Goal: Information Seeking & Learning: Learn about a topic

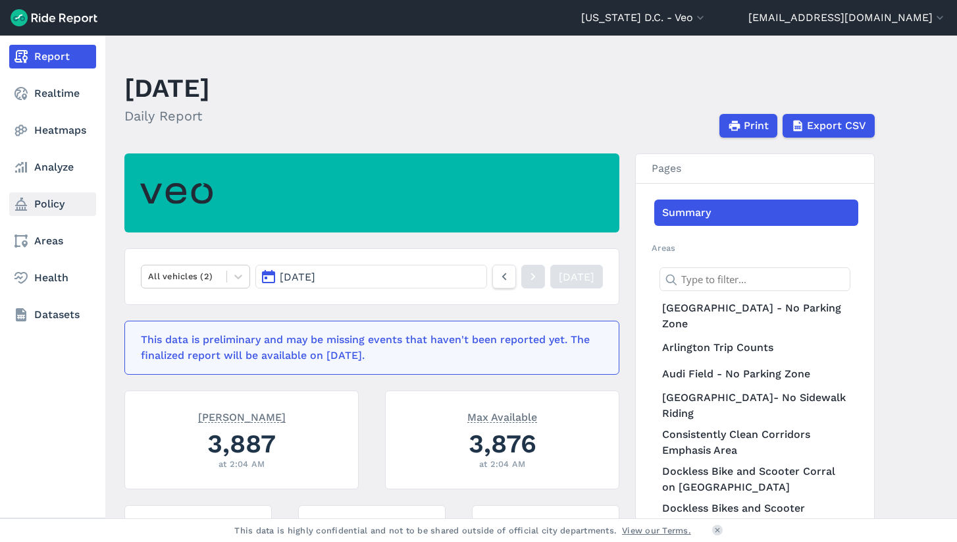
click at [53, 207] on link "Policy" at bounding box center [52, 204] width 87 height 24
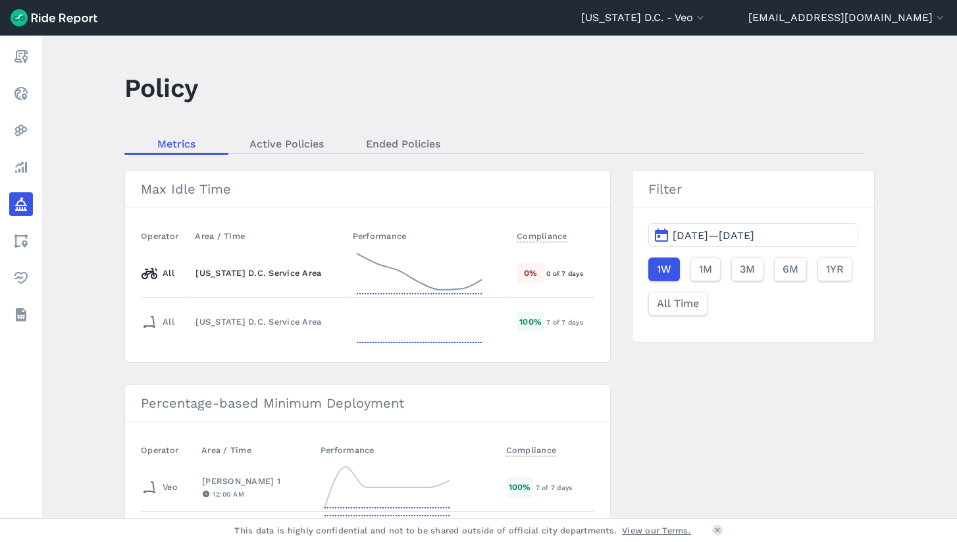
click at [387, 266] on icon at bounding box center [419, 272] width 132 height 47
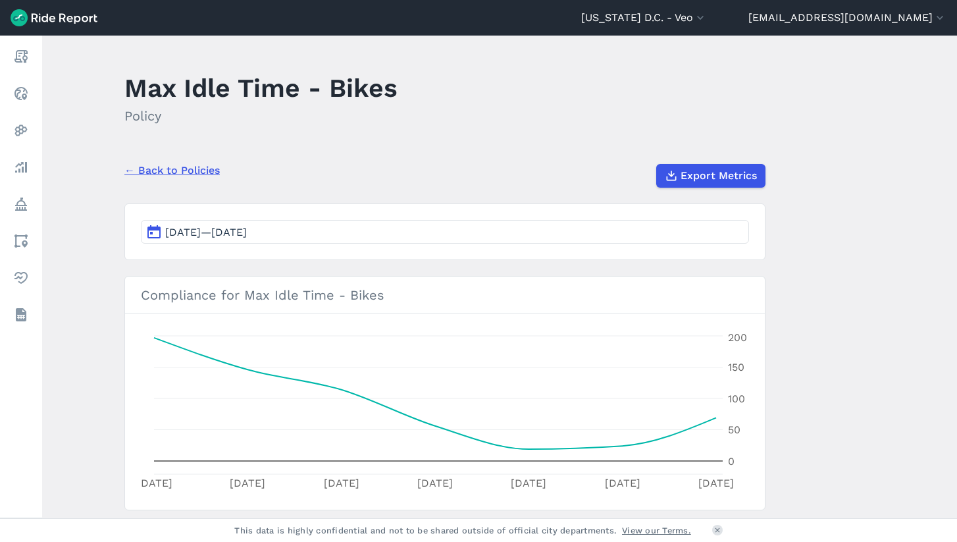
click at [191, 176] on link "← Back to Policies" at bounding box center [171, 171] width 95 height 16
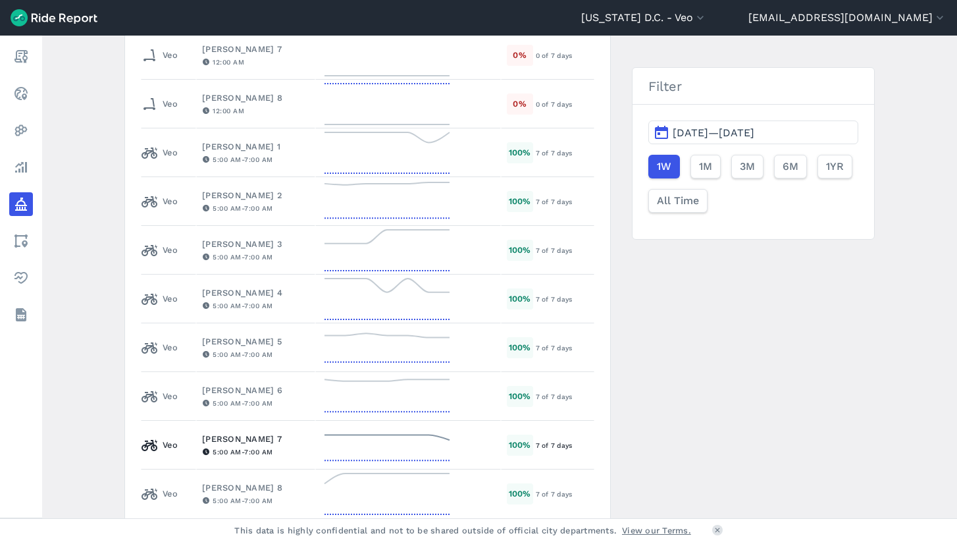
scroll to position [725, 0]
click at [695, 129] on span "[DATE]—[DATE]" at bounding box center [714, 132] width 82 height 13
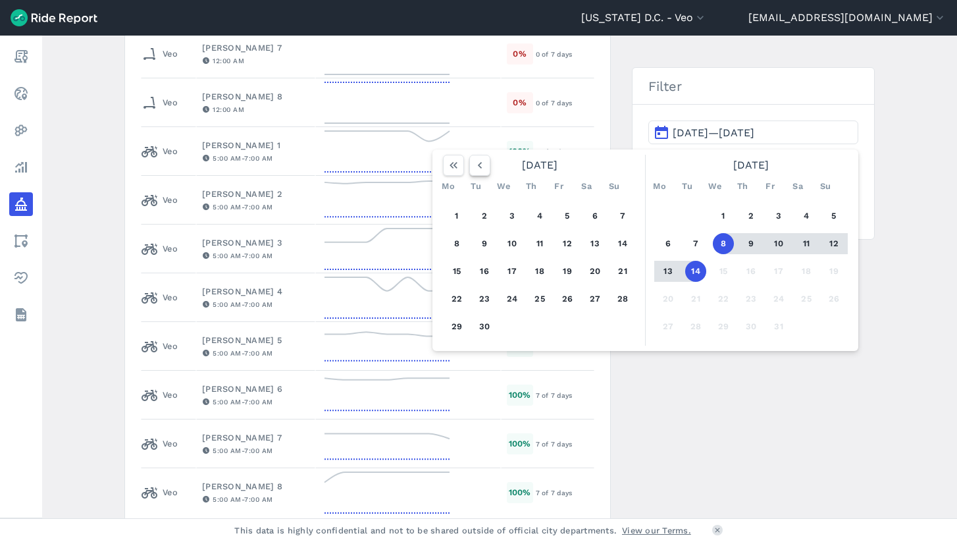
click at [475, 167] on icon "button" at bounding box center [479, 165] width 13 height 13
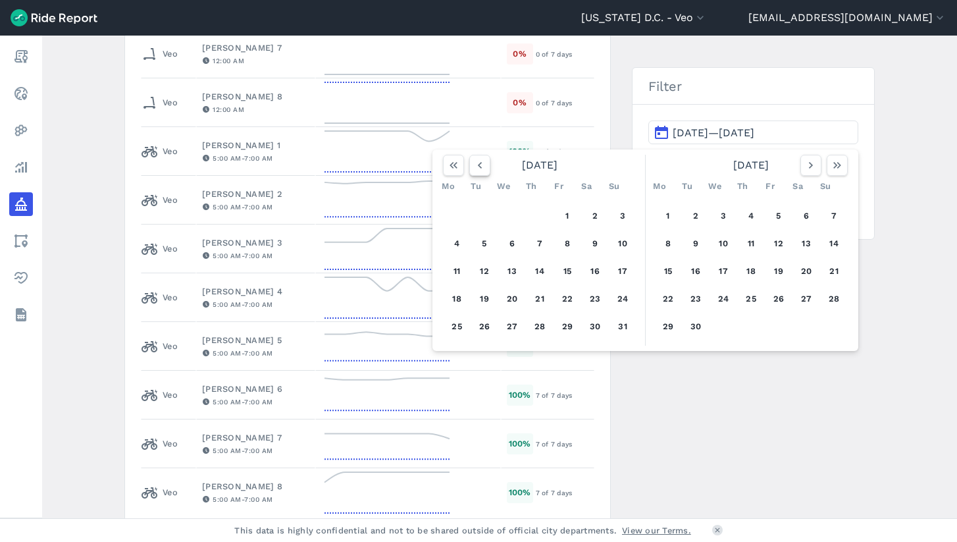
click at [475, 167] on icon "button" at bounding box center [479, 165] width 13 height 13
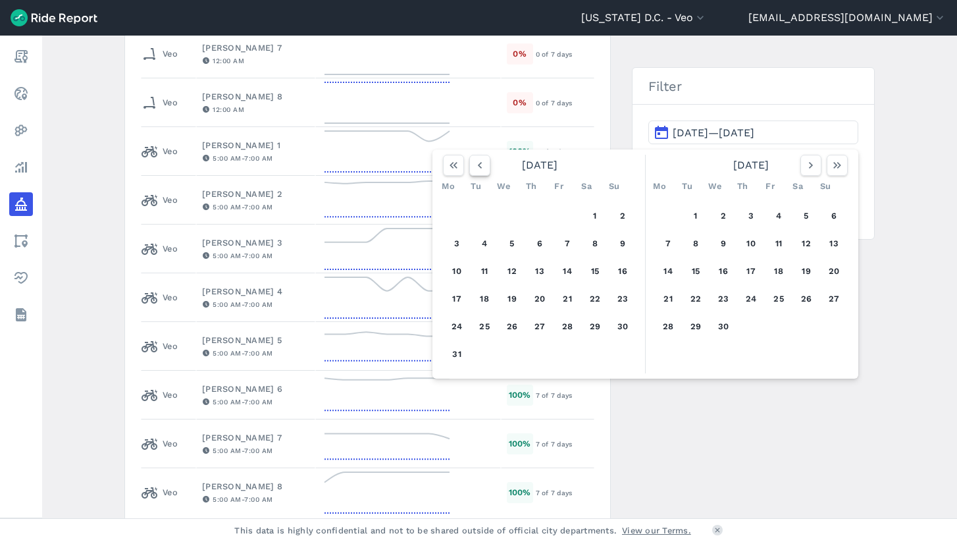
click at [475, 167] on icon "button" at bounding box center [479, 165] width 13 height 13
click at [505, 222] on button "1" at bounding box center [512, 215] width 21 height 21
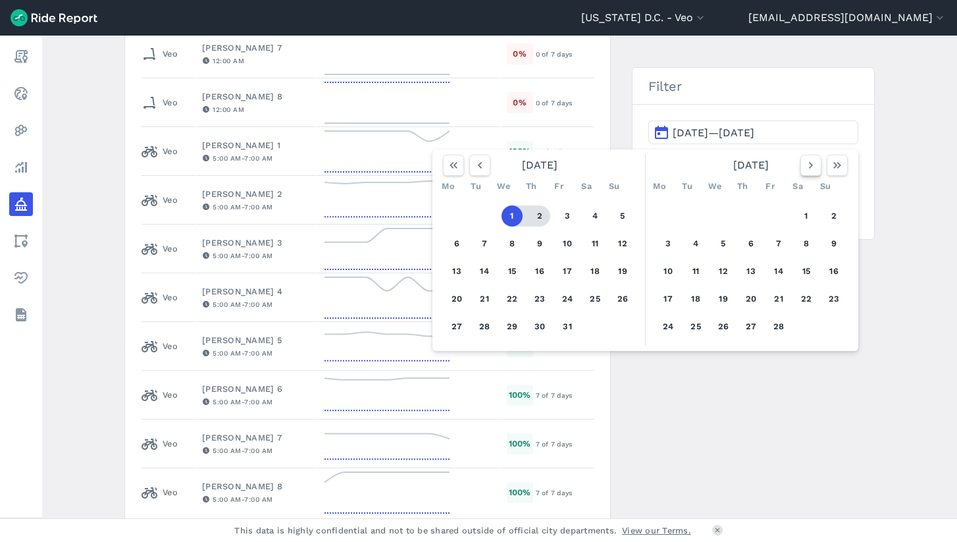
click at [814, 170] on icon "button" at bounding box center [810, 165] width 13 height 13
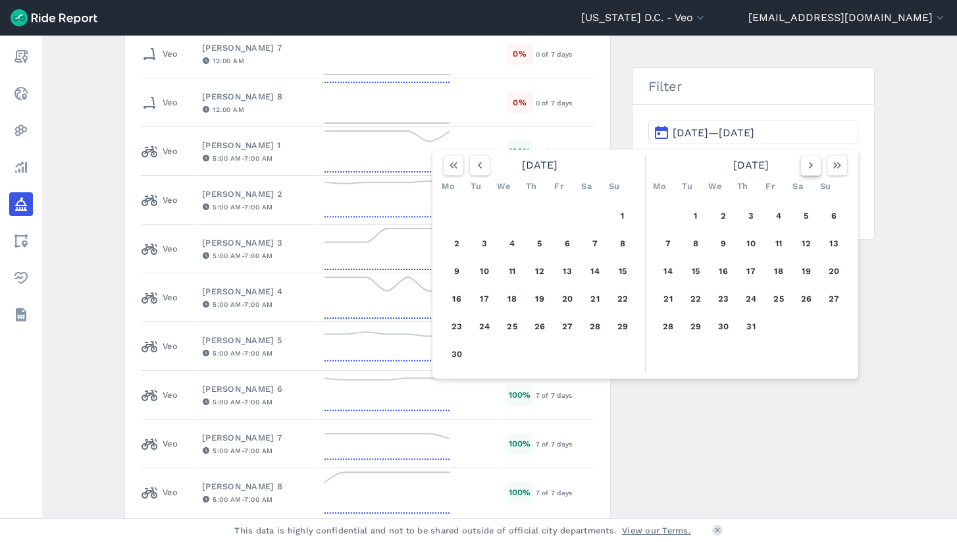
click at [814, 170] on icon "button" at bounding box center [810, 165] width 13 height 13
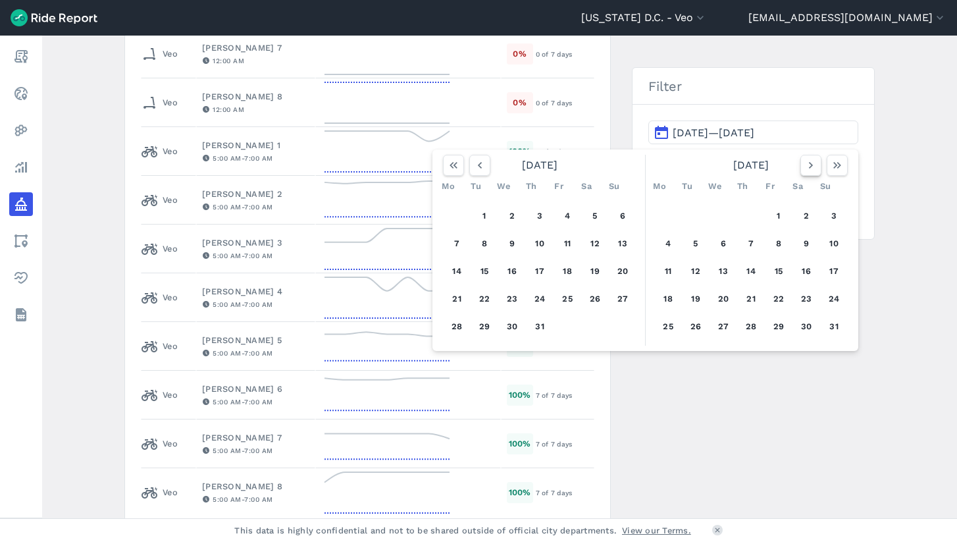
click at [814, 170] on icon "button" at bounding box center [810, 165] width 13 height 13
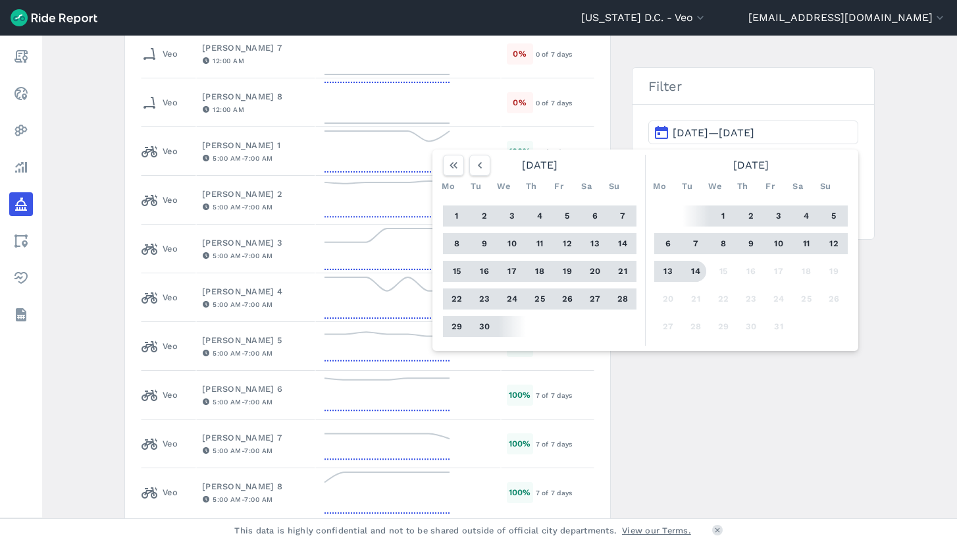
click at [690, 276] on button "14" at bounding box center [695, 271] width 21 height 21
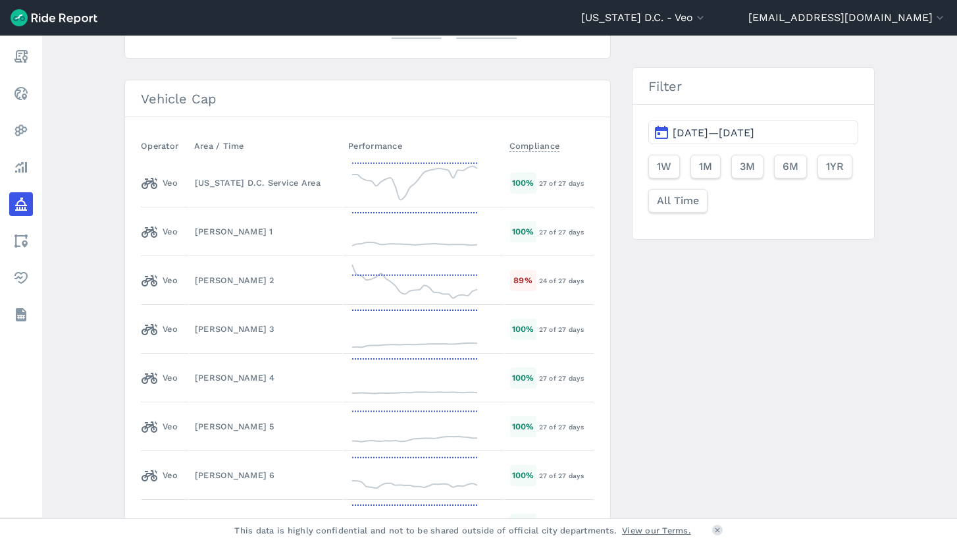
scroll to position [1831, 0]
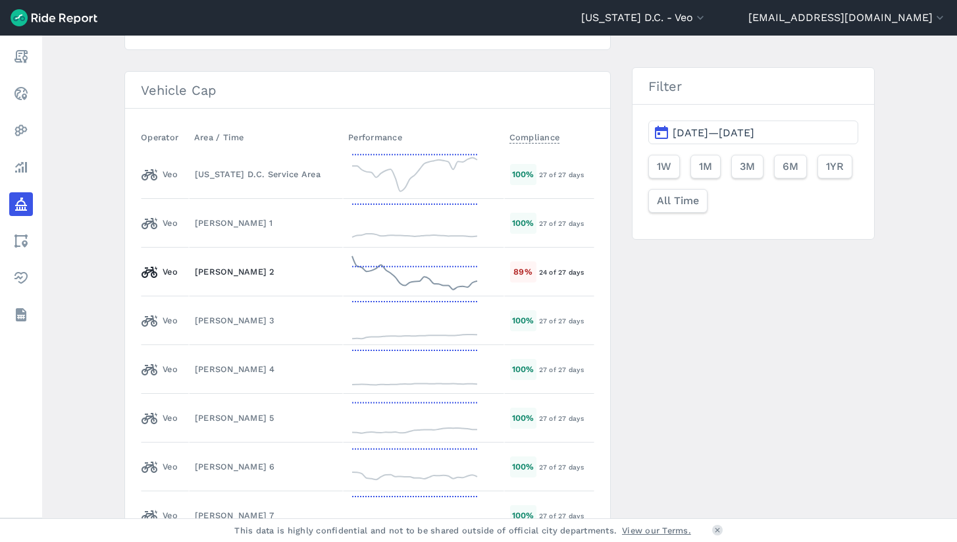
click at [386, 278] on icon at bounding box center [415, 271] width 132 height 47
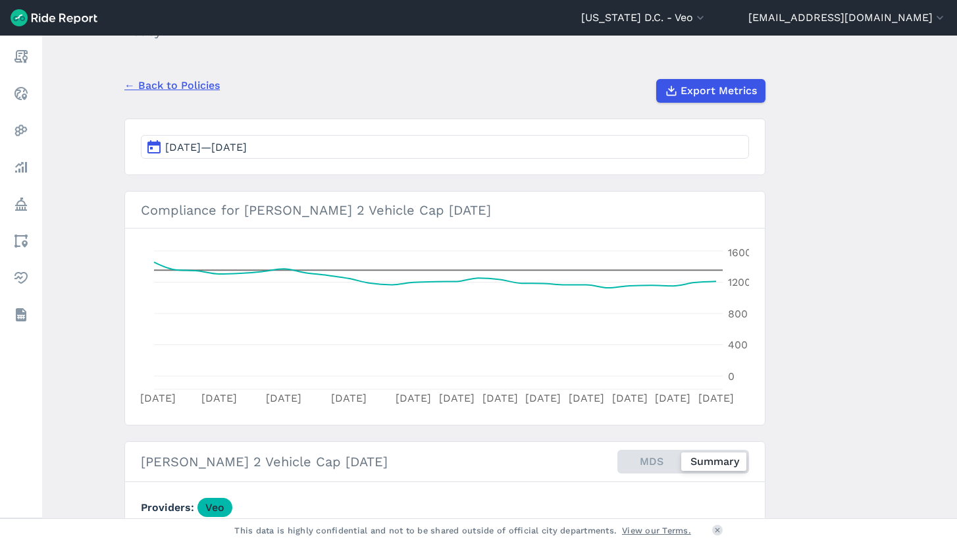
scroll to position [87, 0]
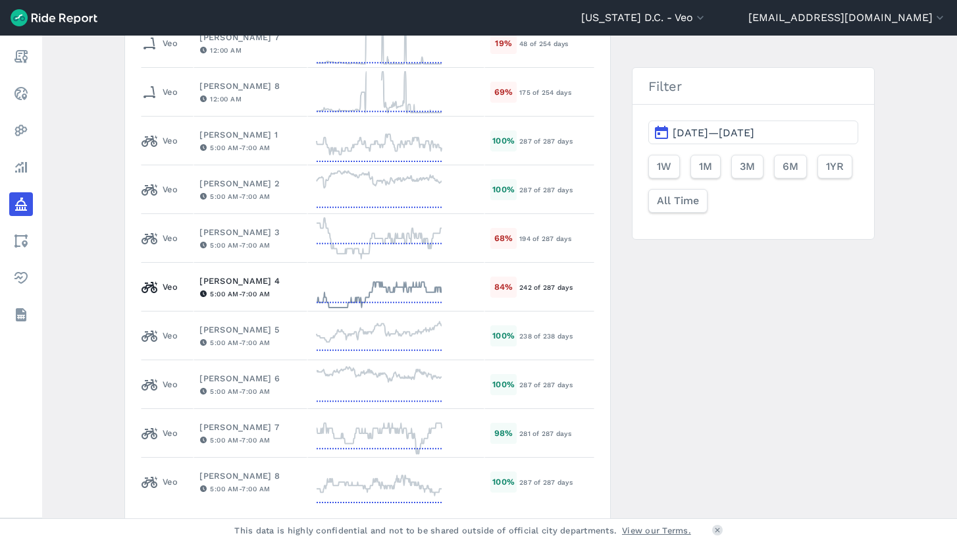
scroll to position [737, 0]
click at [307, 236] on td at bounding box center [395, 237] width 177 height 49
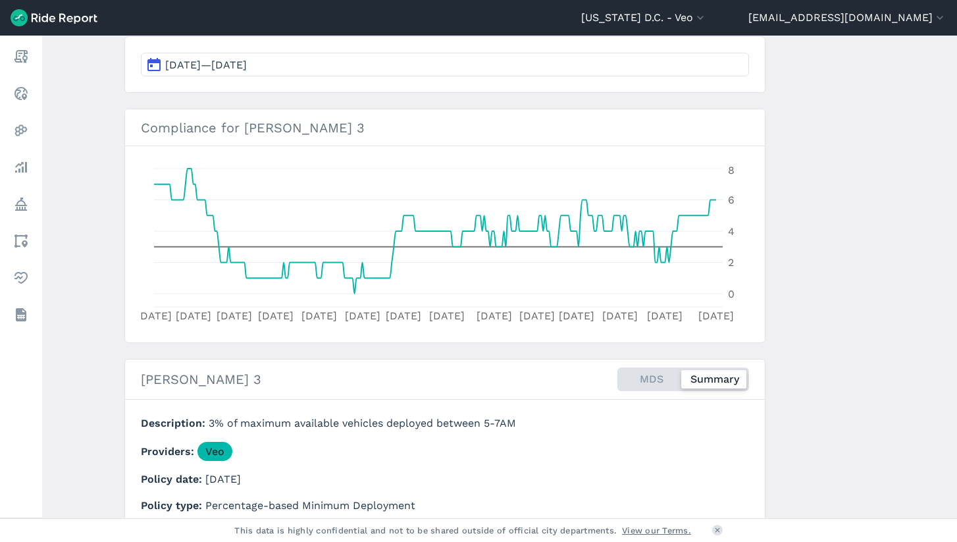
scroll to position [168, 0]
click at [638, 382] on div "MDS Summary" at bounding box center [683, 379] width 132 height 24
click at [617, 375] on input "MDS Summary" at bounding box center [617, 371] width 0 height 9
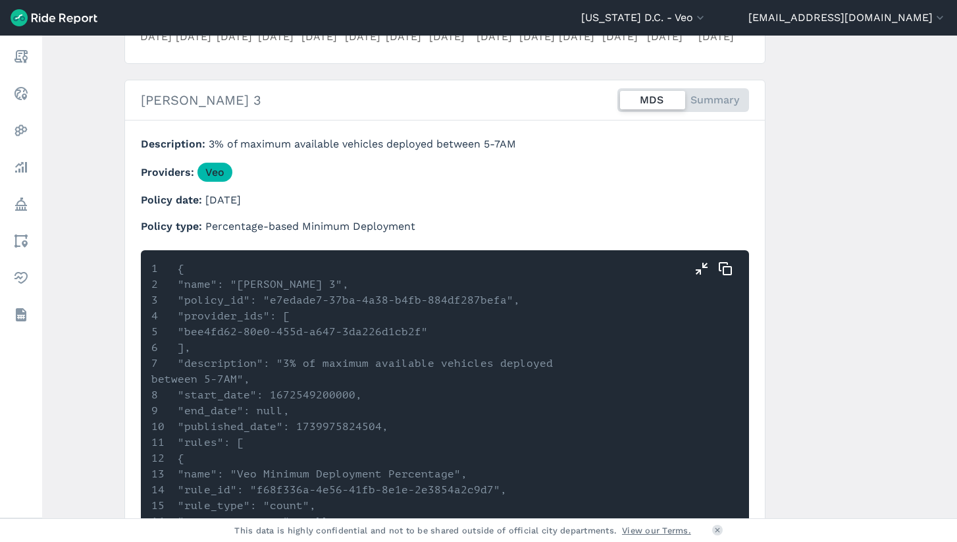
scroll to position [381, 0]
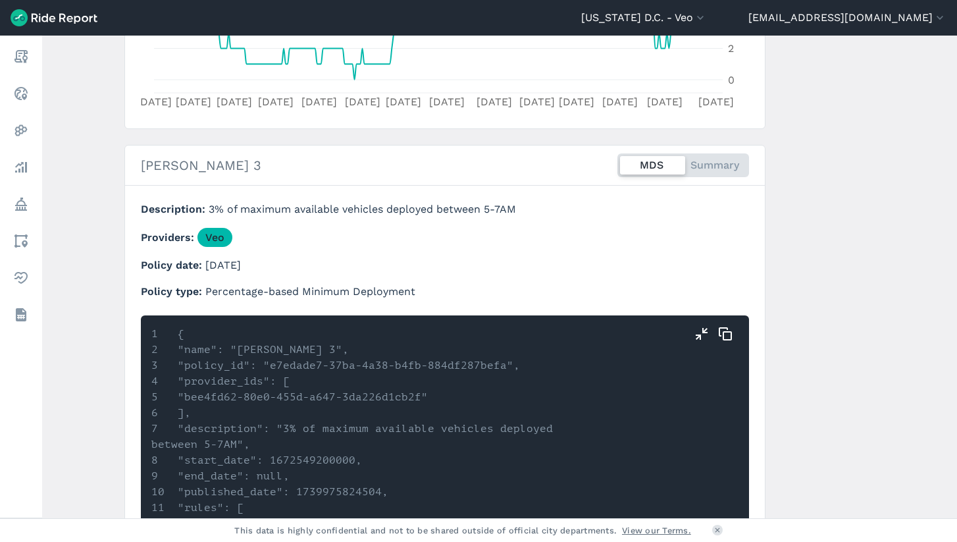
click at [731, 161] on div "MDS Summary" at bounding box center [683, 165] width 132 height 24
click at [617, 161] on input "MDS Summary" at bounding box center [617, 157] width 0 height 9
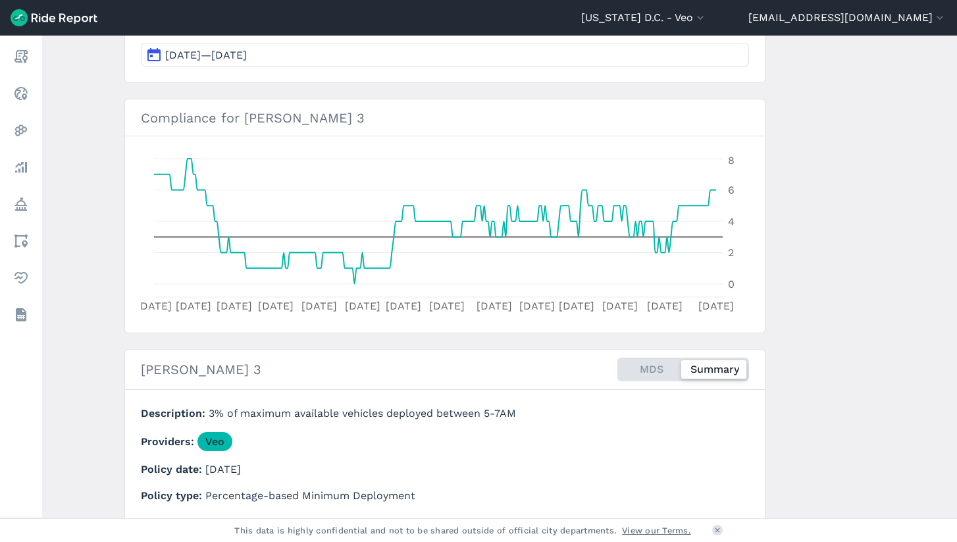
scroll to position [134, 0]
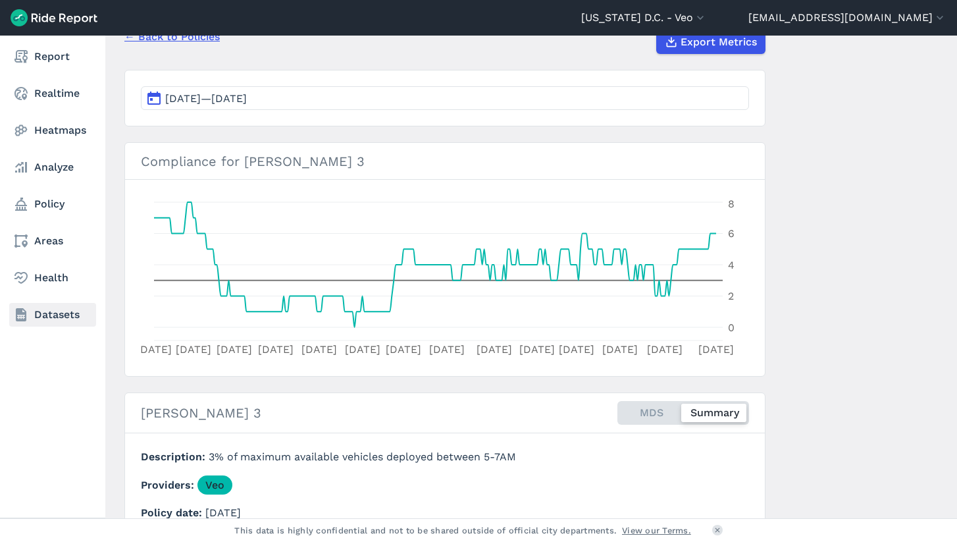
click at [69, 309] on link "Datasets" at bounding box center [52, 315] width 87 height 24
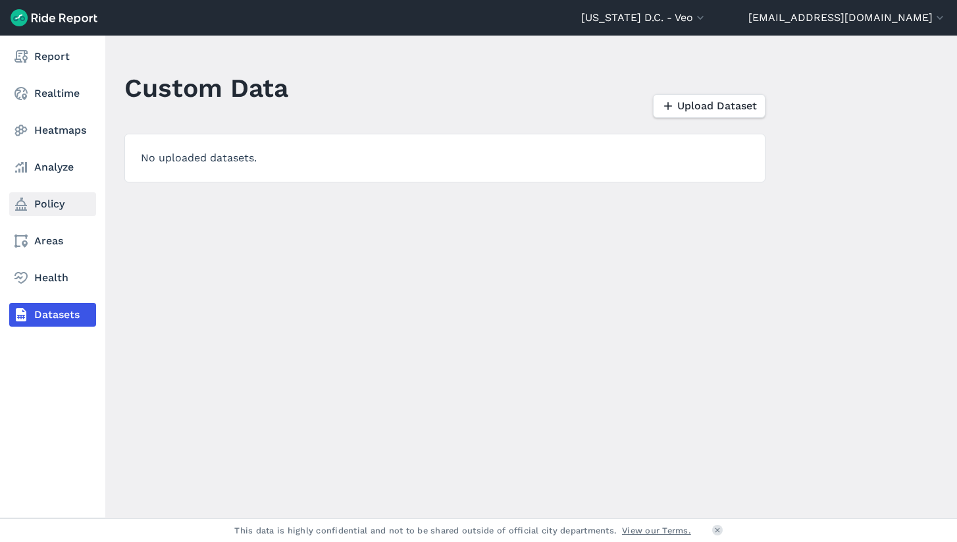
click at [65, 215] on link "Policy" at bounding box center [52, 204] width 87 height 24
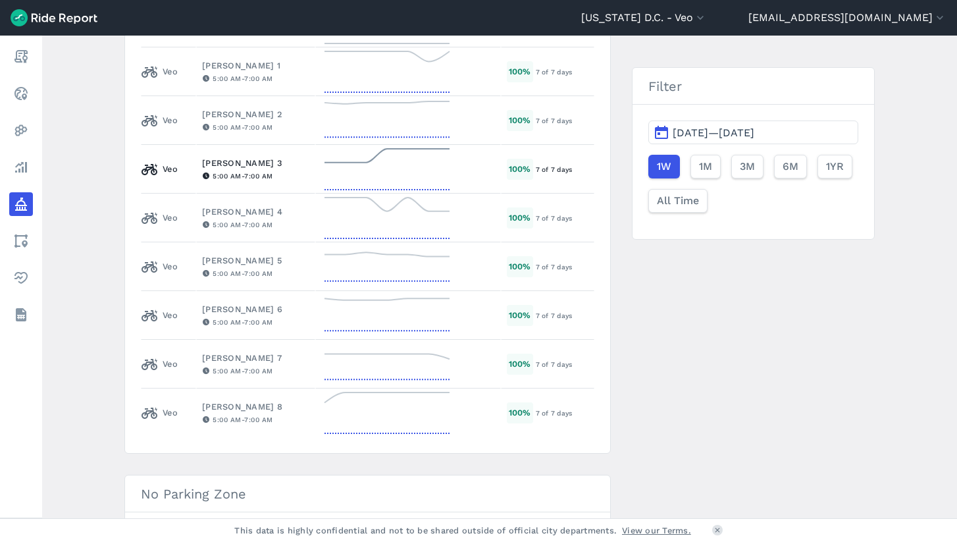
scroll to position [808, 0]
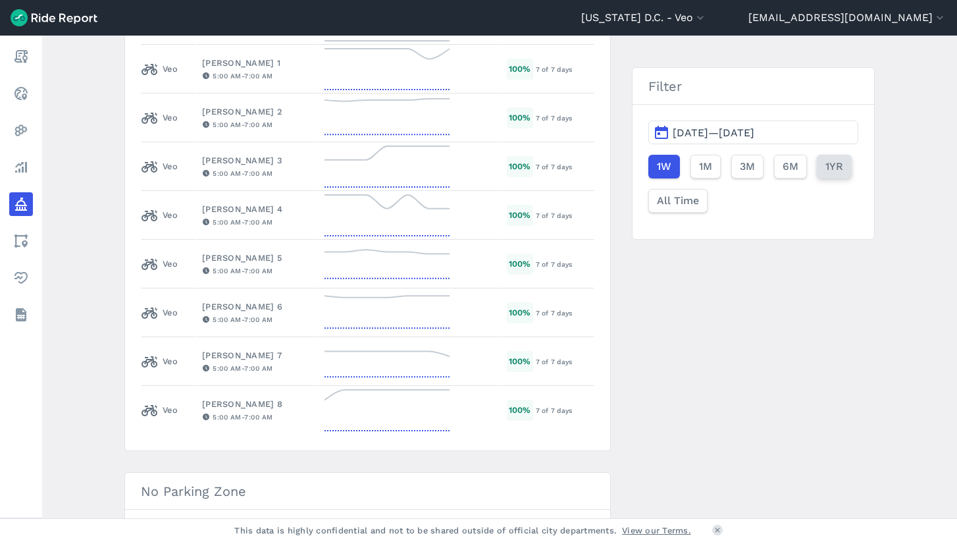
click at [839, 171] on span "1YR" at bounding box center [834, 167] width 18 height 16
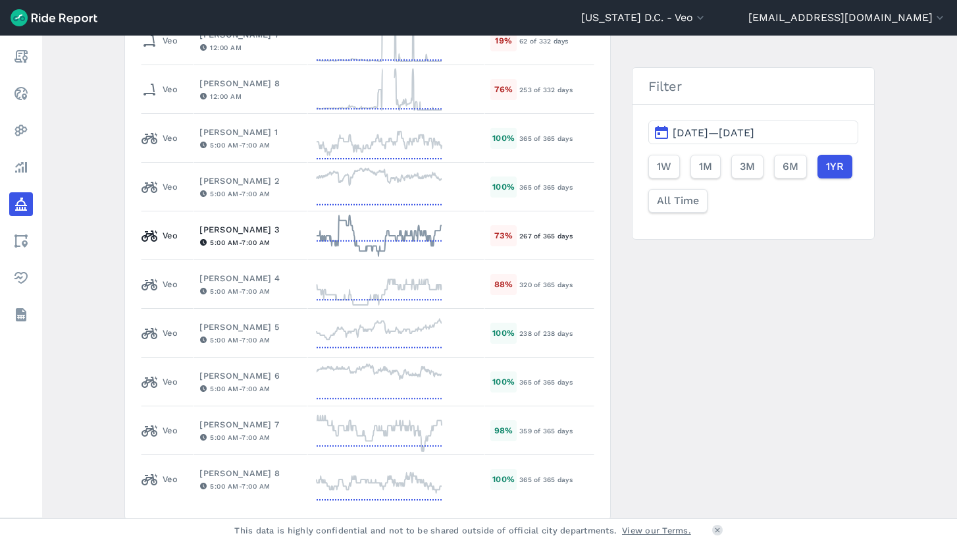
scroll to position [739, 0]
click at [729, 136] on span "[DATE]—[DATE]" at bounding box center [714, 132] width 82 height 13
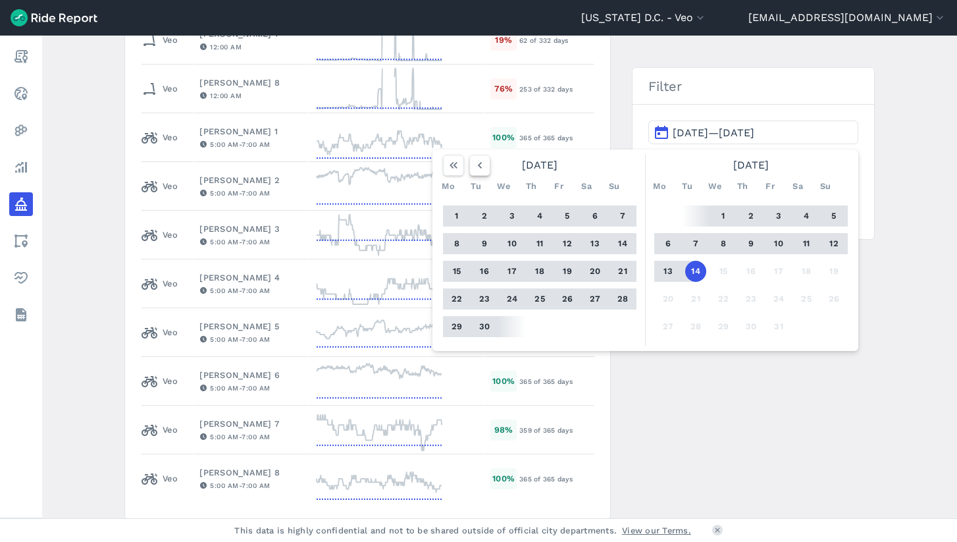
click at [475, 168] on icon "button" at bounding box center [479, 165] width 13 height 13
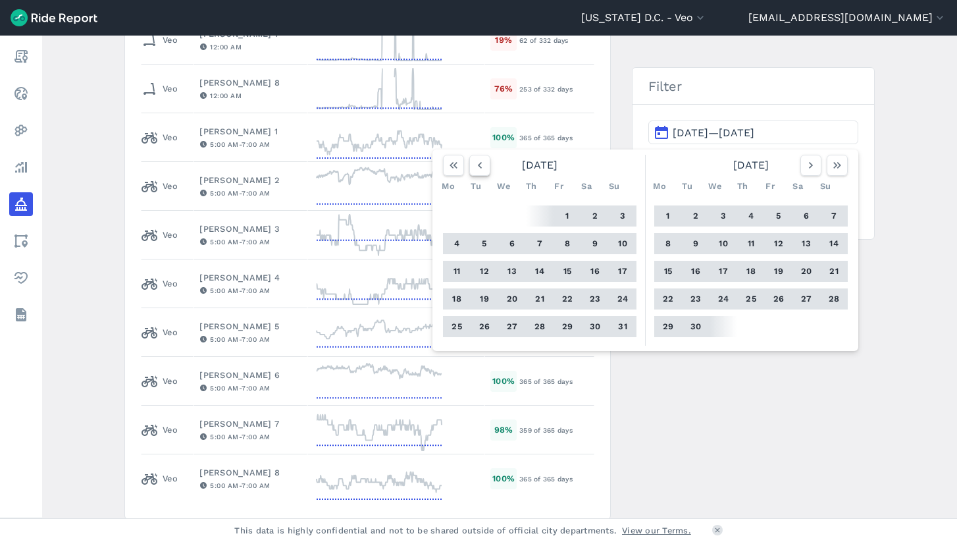
click at [475, 168] on icon "button" at bounding box center [479, 165] width 13 height 13
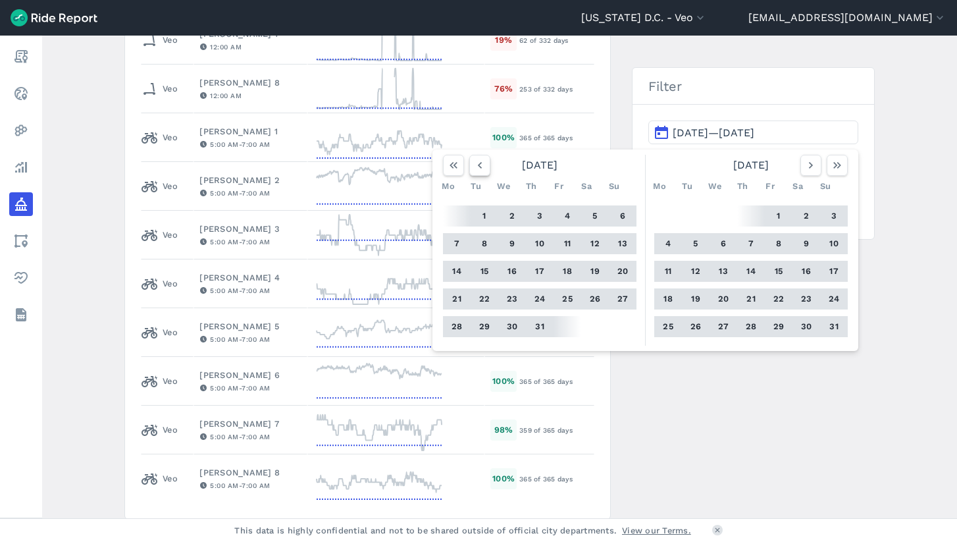
click at [475, 168] on icon "button" at bounding box center [479, 165] width 13 height 13
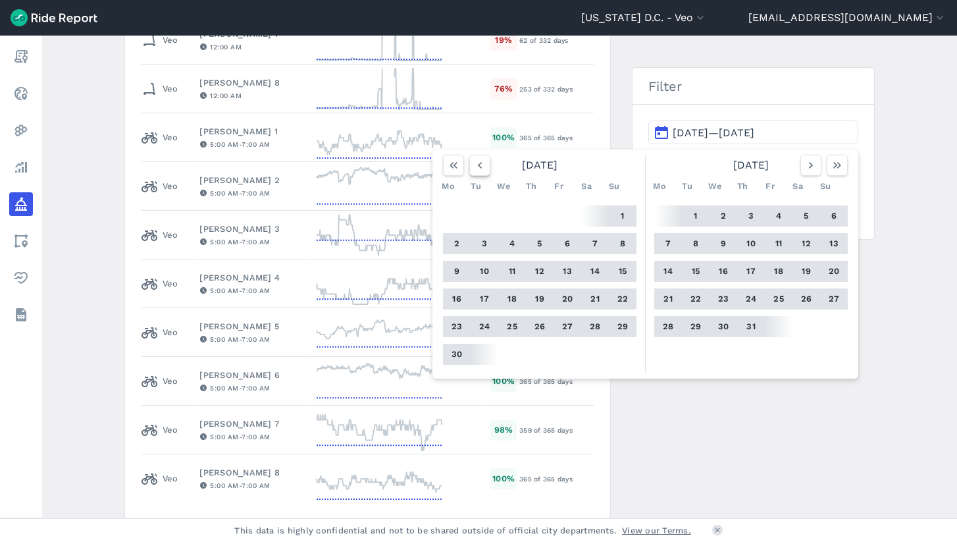
click at [475, 168] on icon "button" at bounding box center [479, 165] width 13 height 13
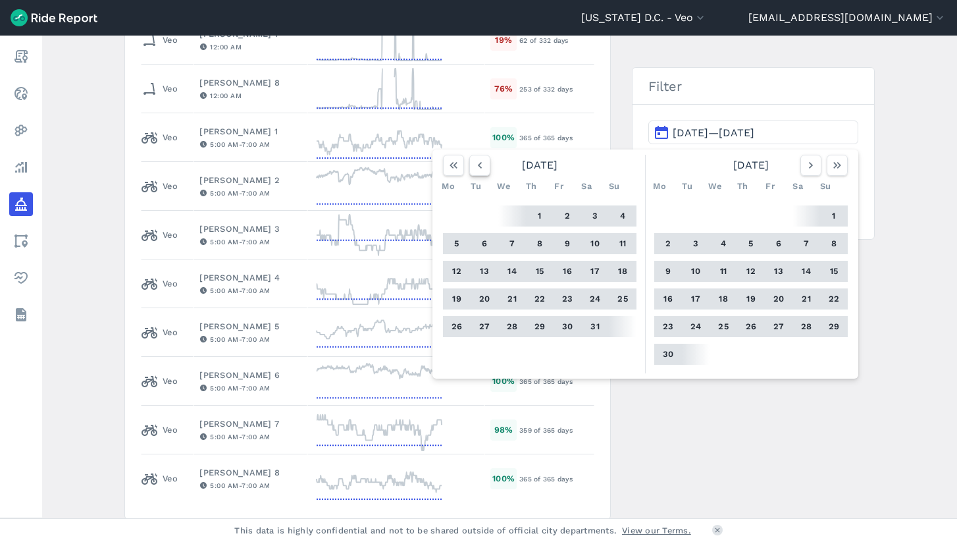
click at [475, 168] on icon "button" at bounding box center [479, 165] width 13 height 13
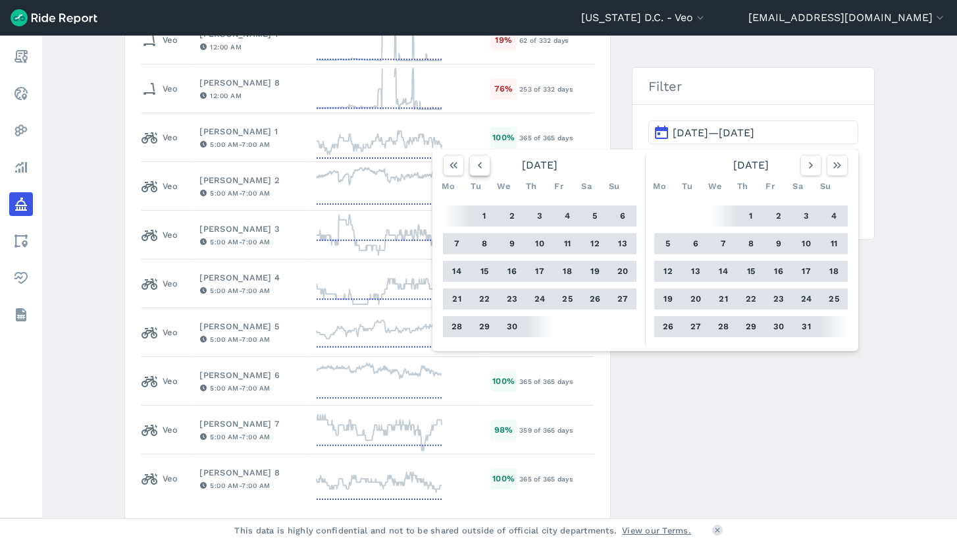
click at [475, 168] on icon "button" at bounding box center [479, 165] width 13 height 13
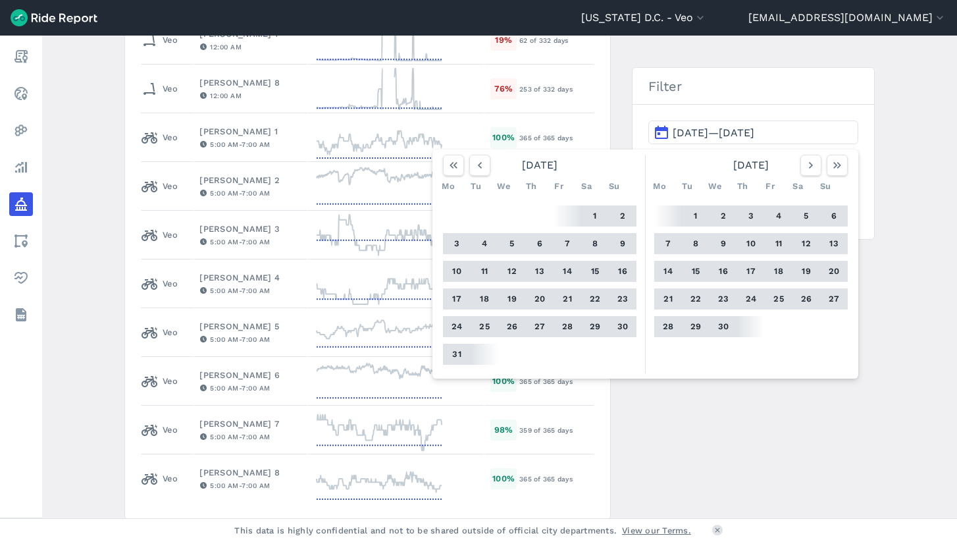
click at [688, 224] on button "1" at bounding box center [695, 215] width 21 height 21
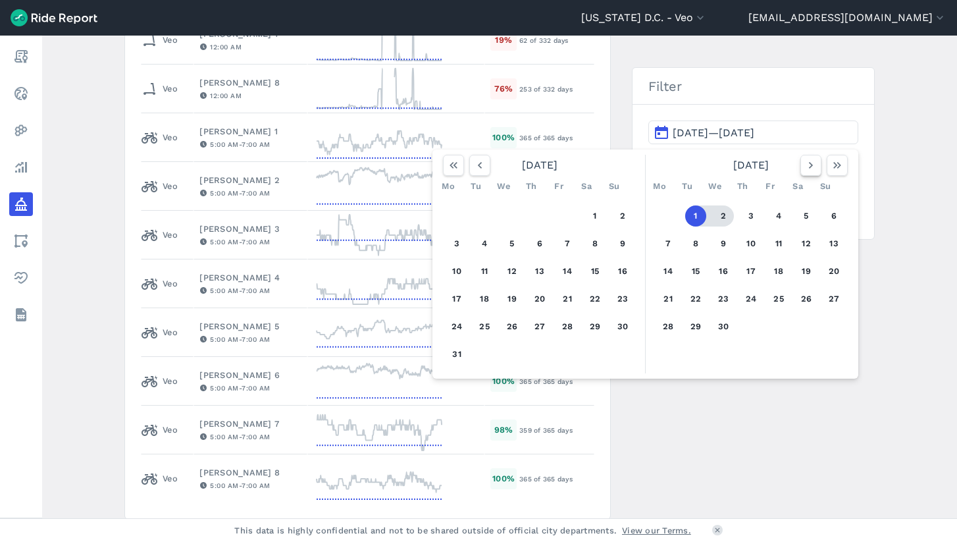
click at [801, 171] on button "button" at bounding box center [810, 165] width 21 height 21
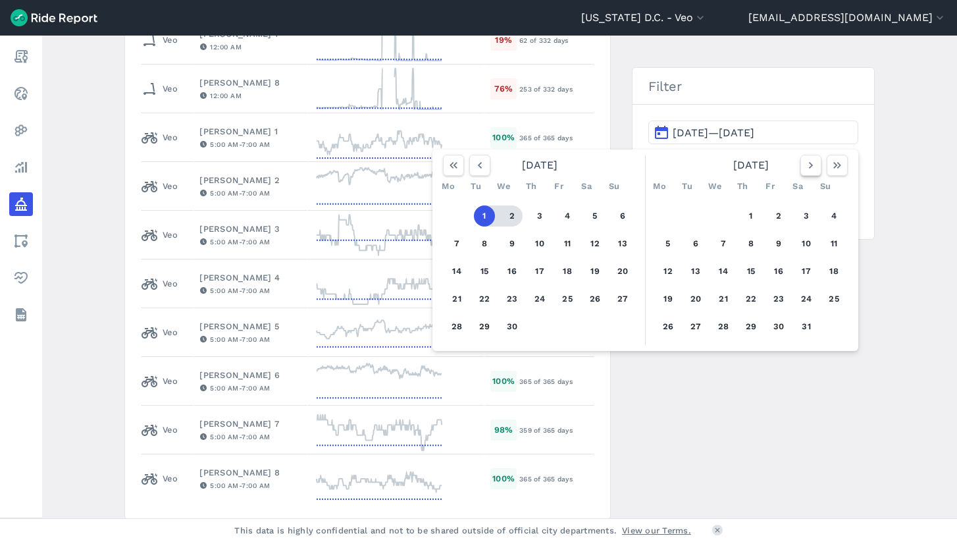
click at [801, 171] on button "button" at bounding box center [810, 165] width 21 height 21
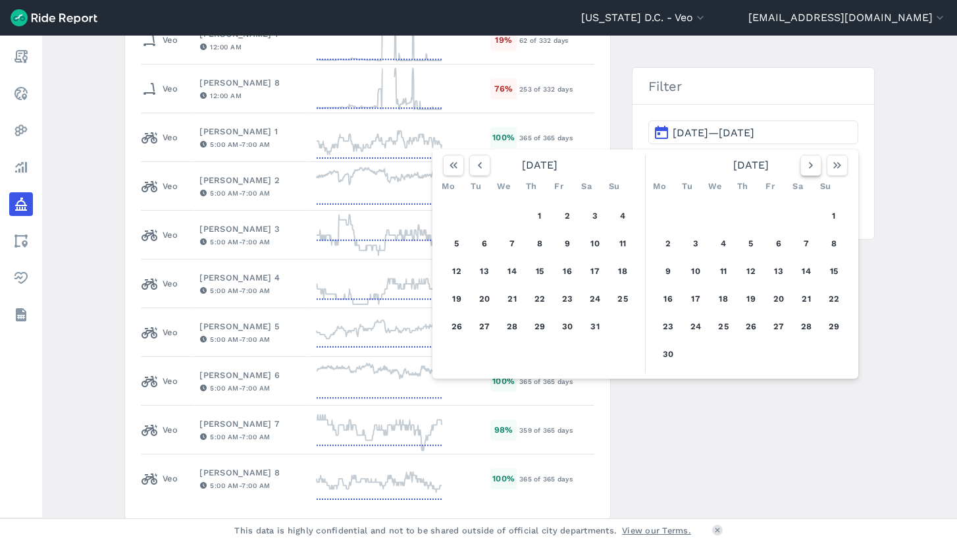
click at [801, 171] on button "button" at bounding box center [810, 165] width 21 height 21
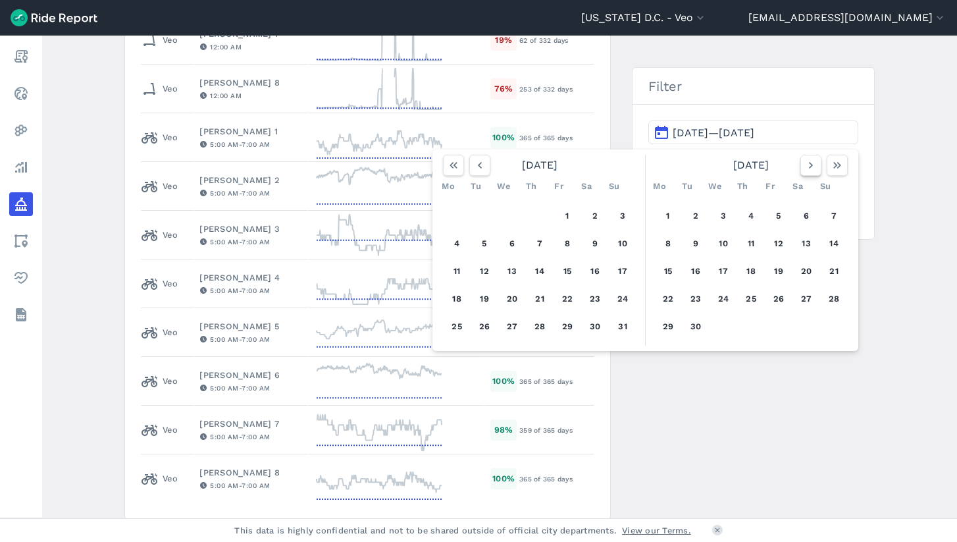
click at [801, 171] on button "button" at bounding box center [810, 165] width 21 height 21
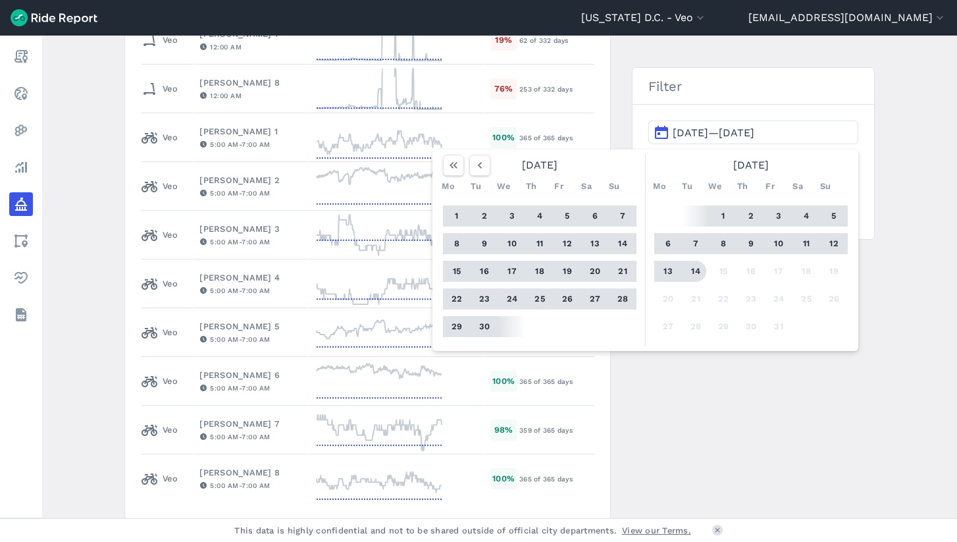
click at [697, 270] on button "14" at bounding box center [695, 271] width 21 height 21
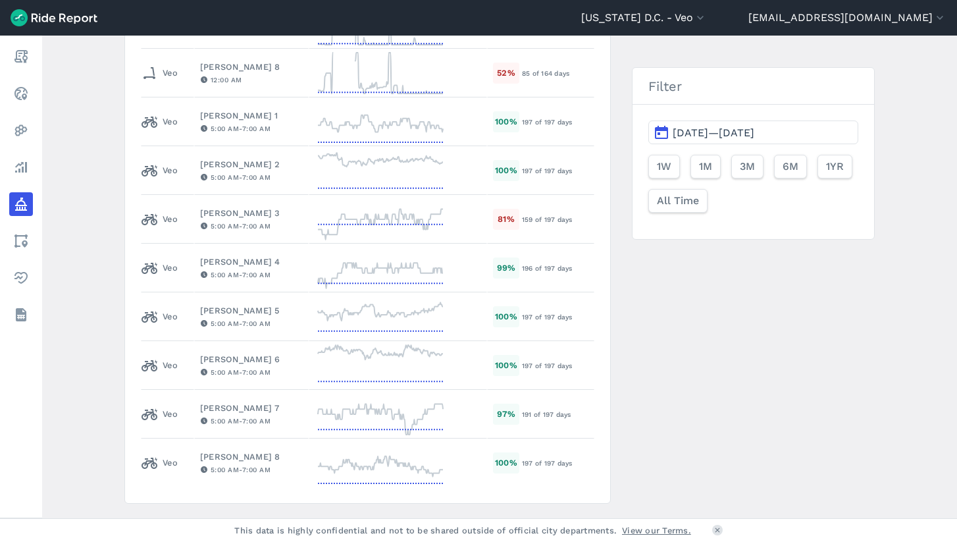
scroll to position [763, 0]
